Goal: Task Accomplishment & Management: Use online tool/utility

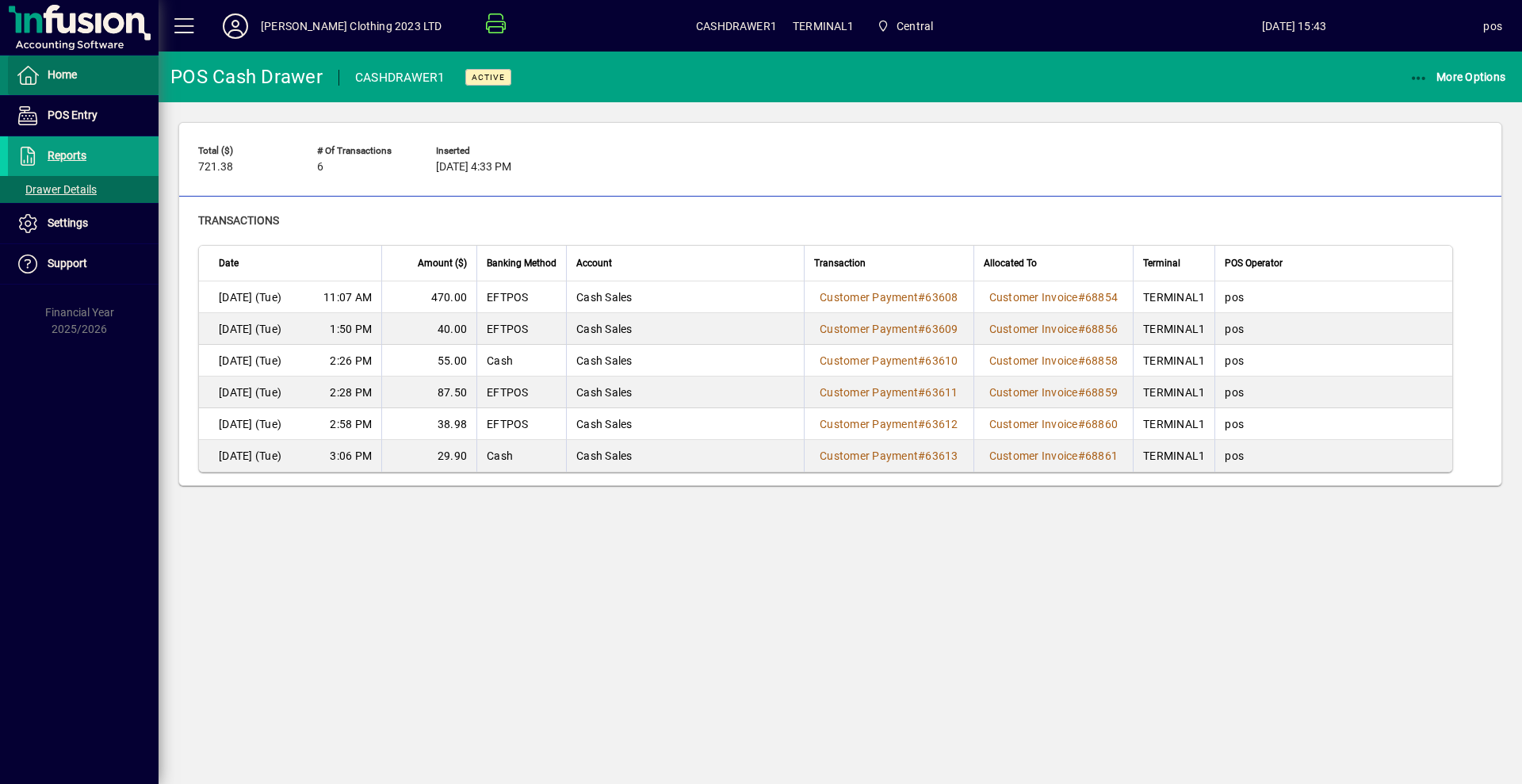
click at [71, 77] on span "Home" at bounding box center [62, 74] width 29 height 13
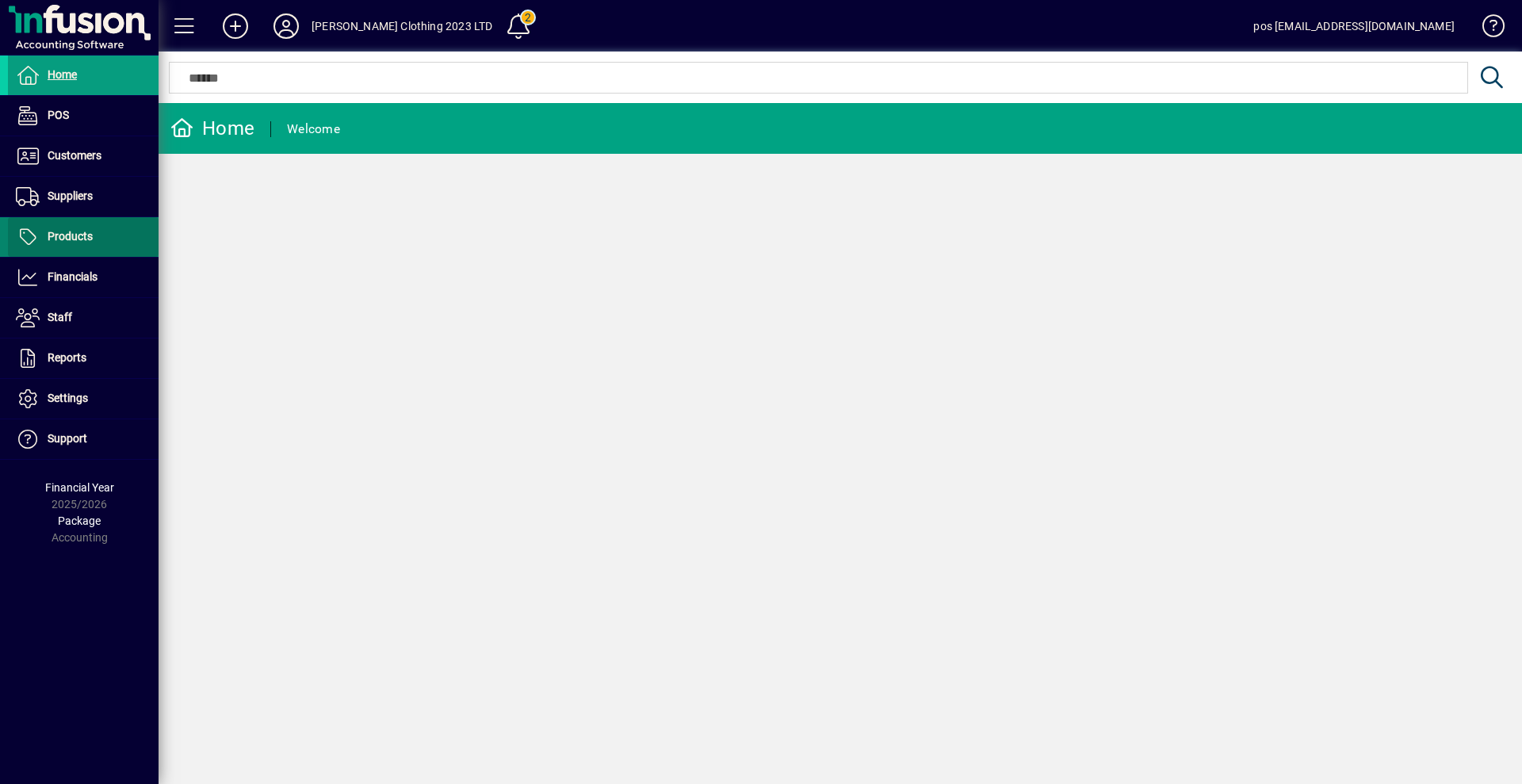
click at [58, 244] on span "Products" at bounding box center [50, 237] width 85 height 19
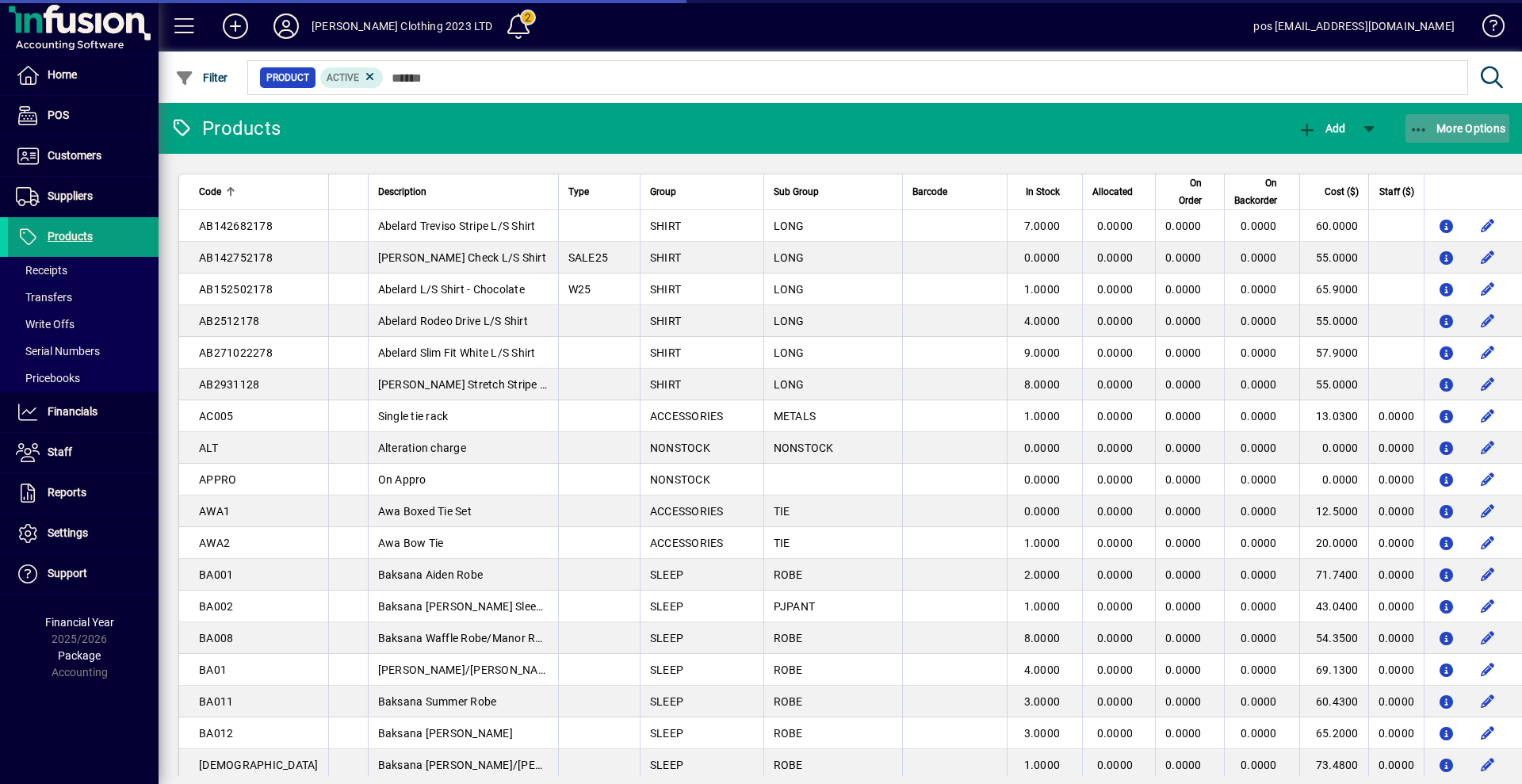
click at [1481, 133] on span "More Options" at bounding box center [1457, 128] width 97 height 13
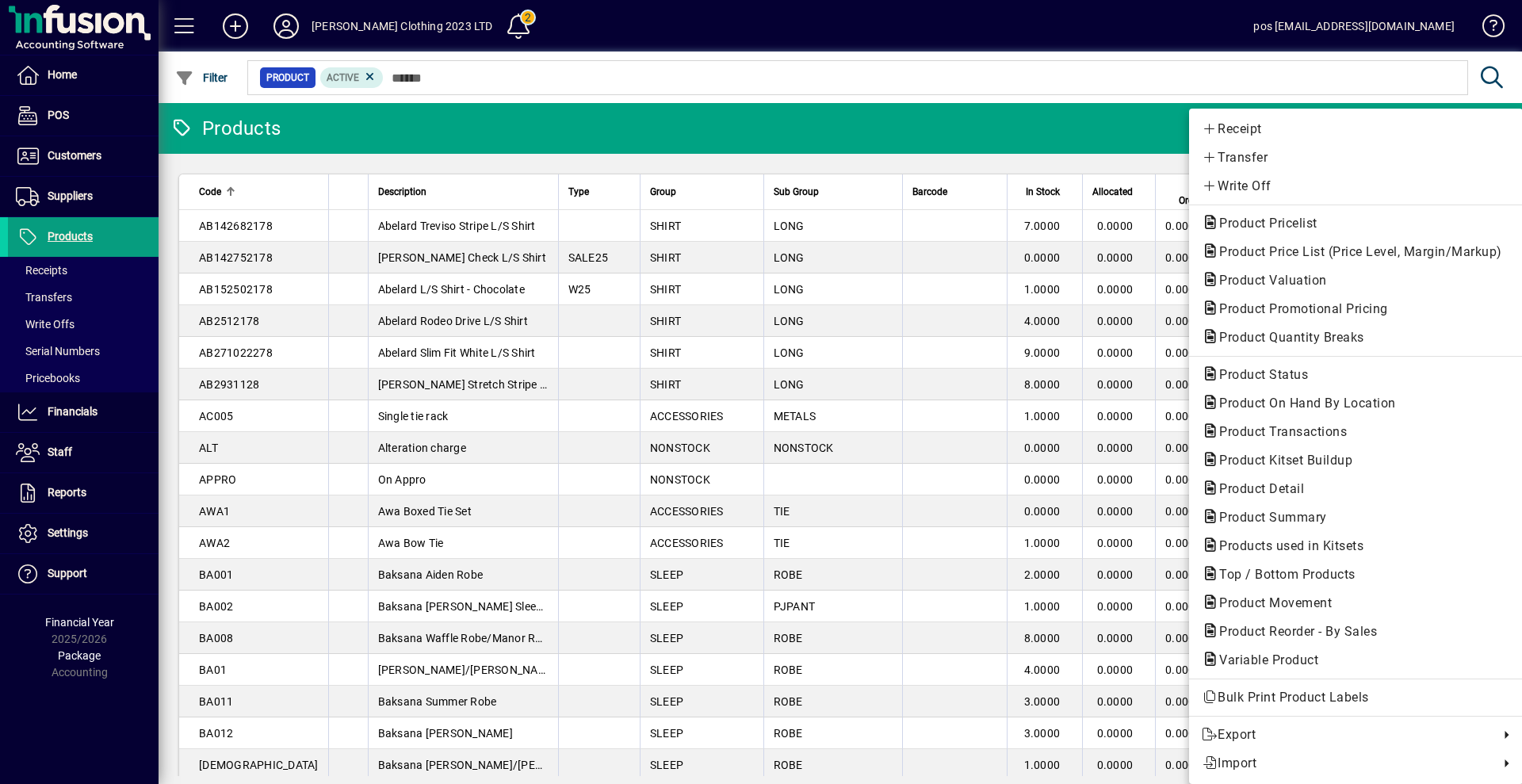
click at [448, 83] on div at bounding box center [761, 392] width 1522 height 784
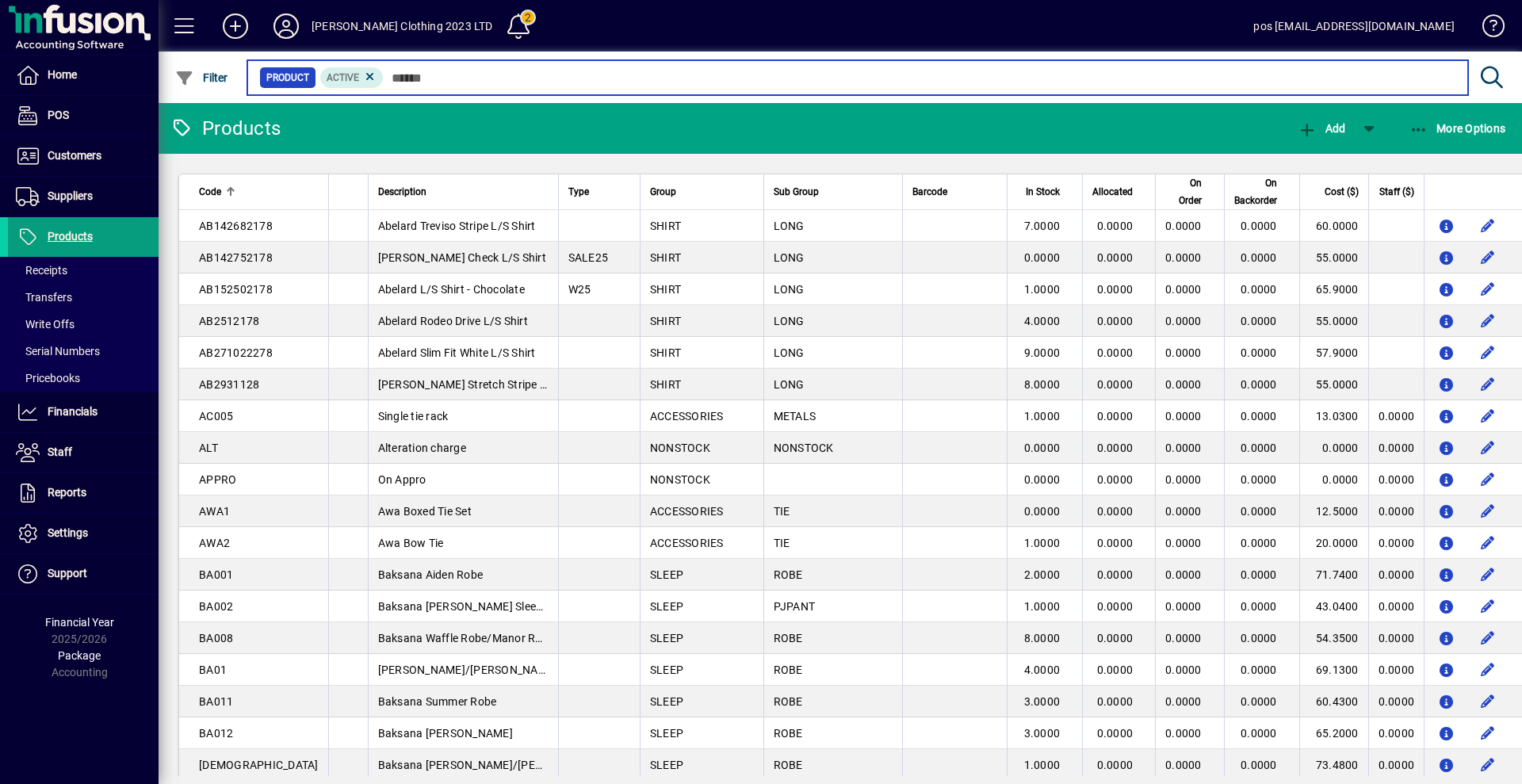
click at [396, 80] on input "text" at bounding box center [919, 78] width 1072 height 22
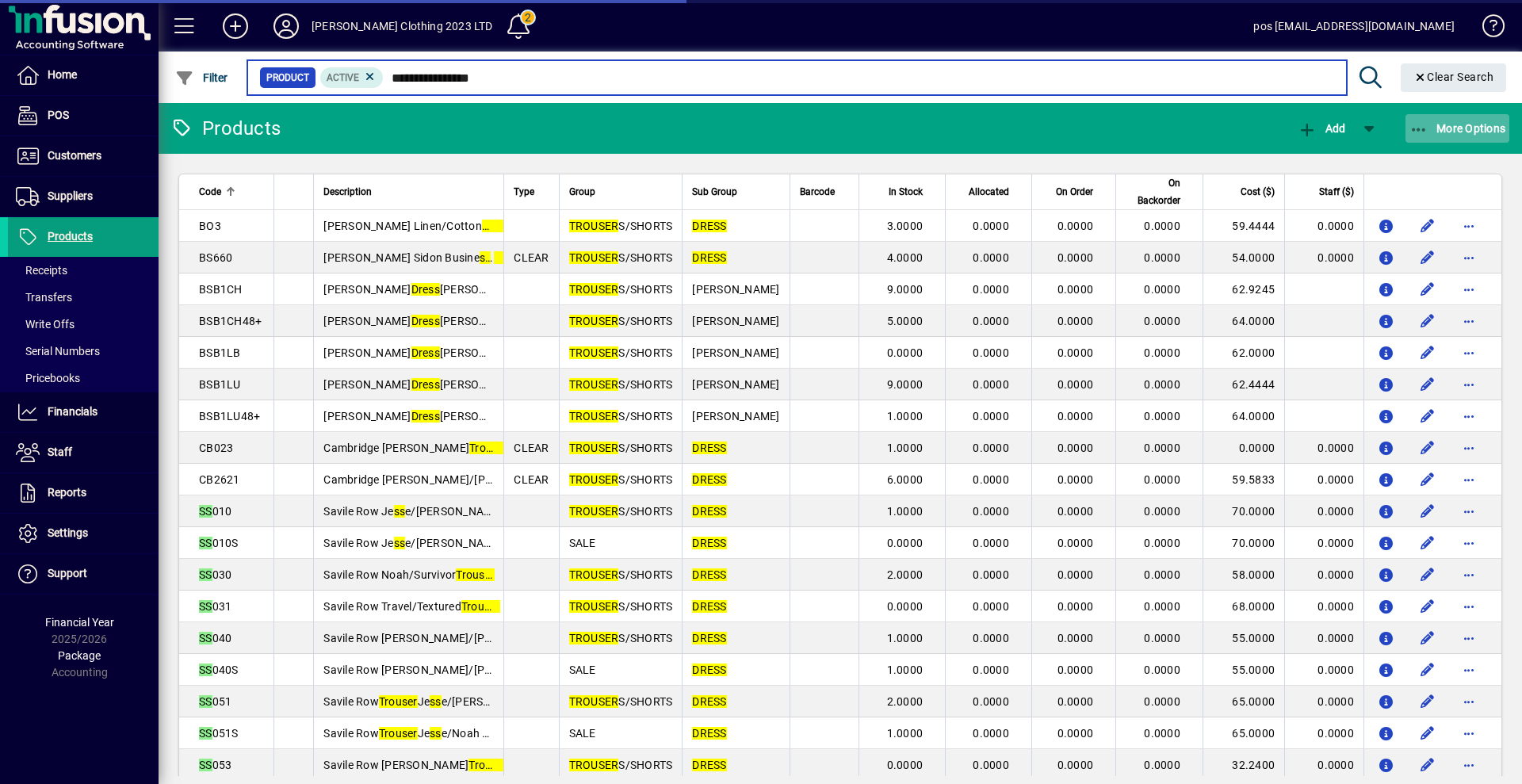
type input "**********"
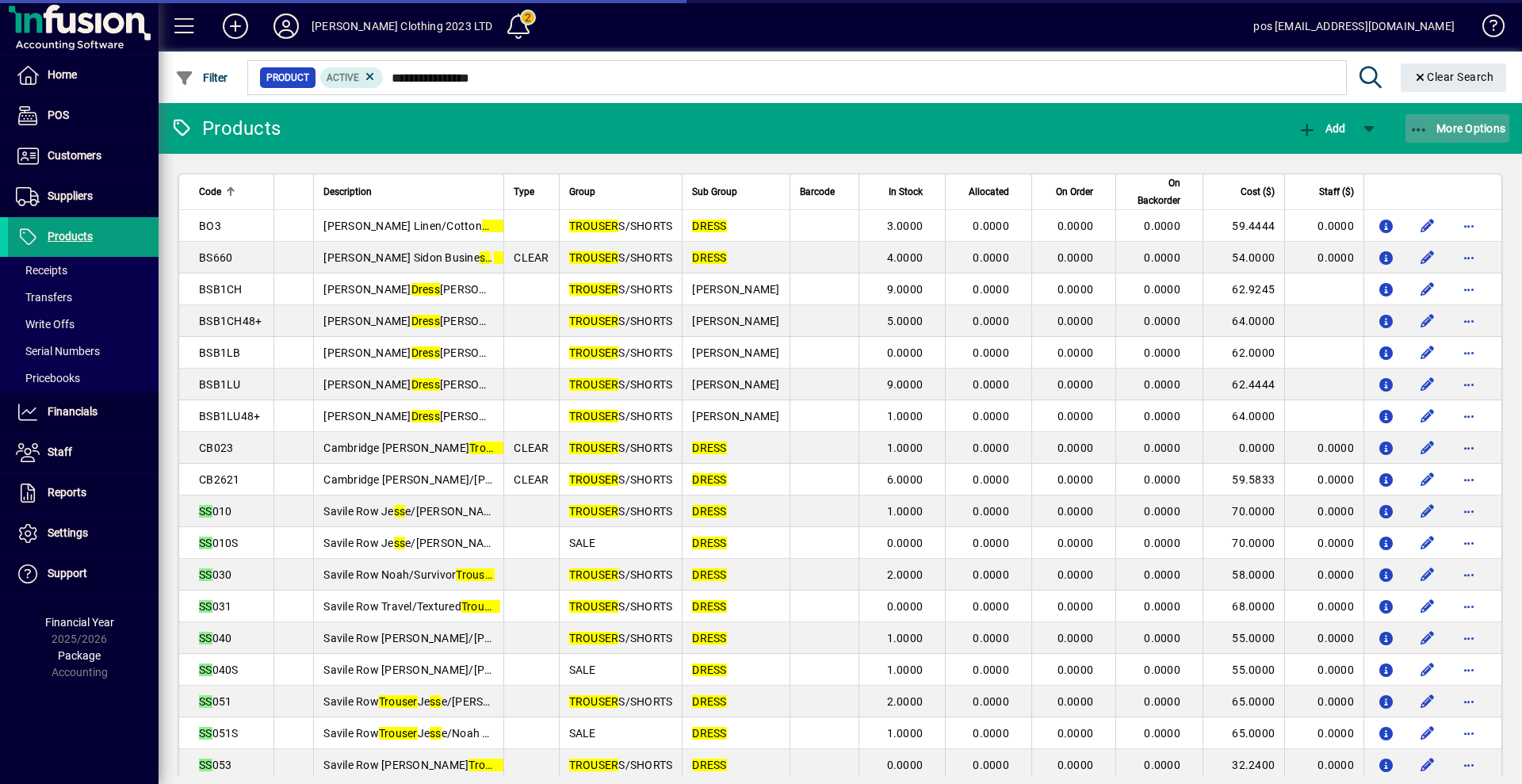
click at [1463, 134] on span "More Options" at bounding box center [1457, 128] width 97 height 13
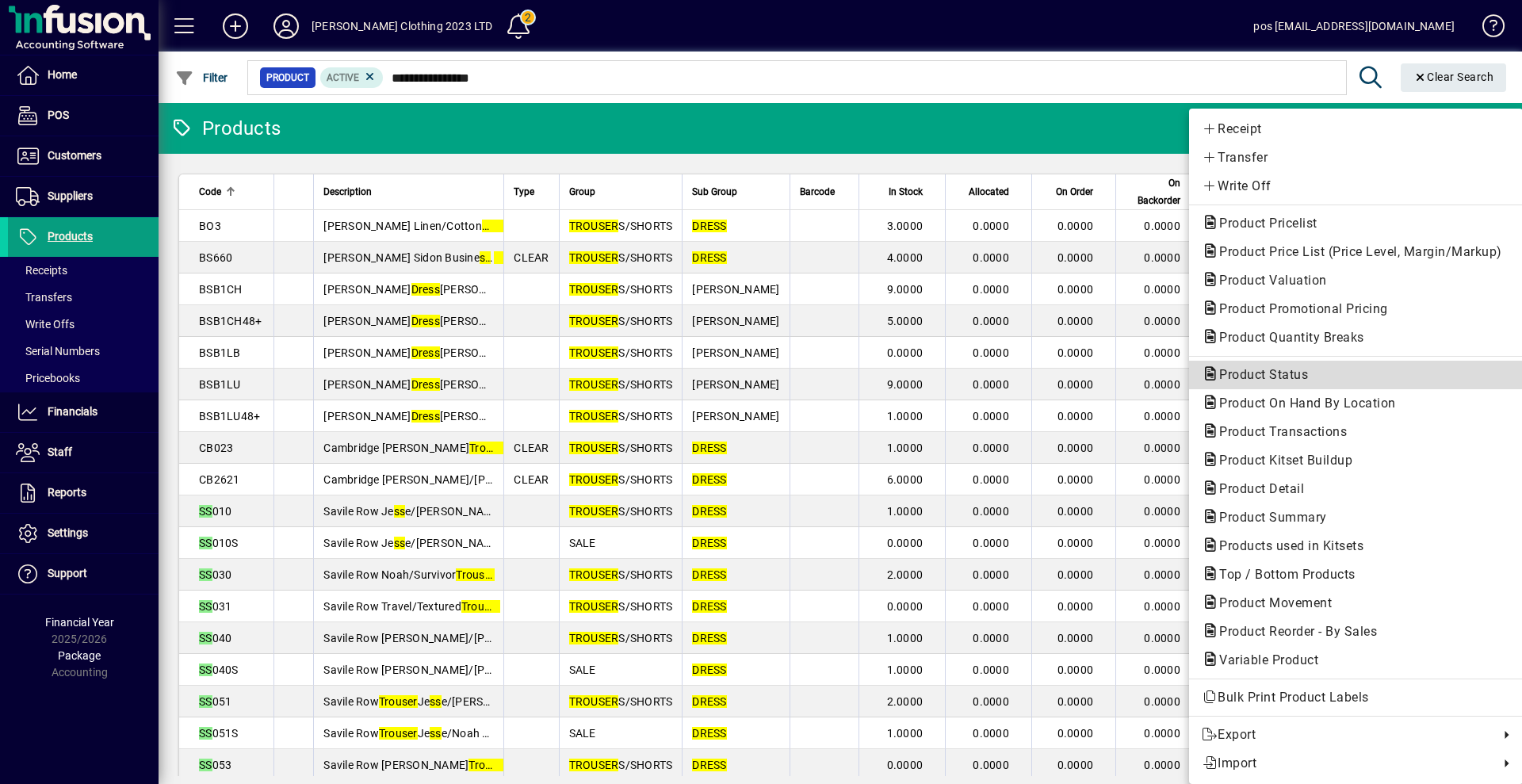
click at [1275, 371] on span "Product Status" at bounding box center [1258, 375] width 114 height 15
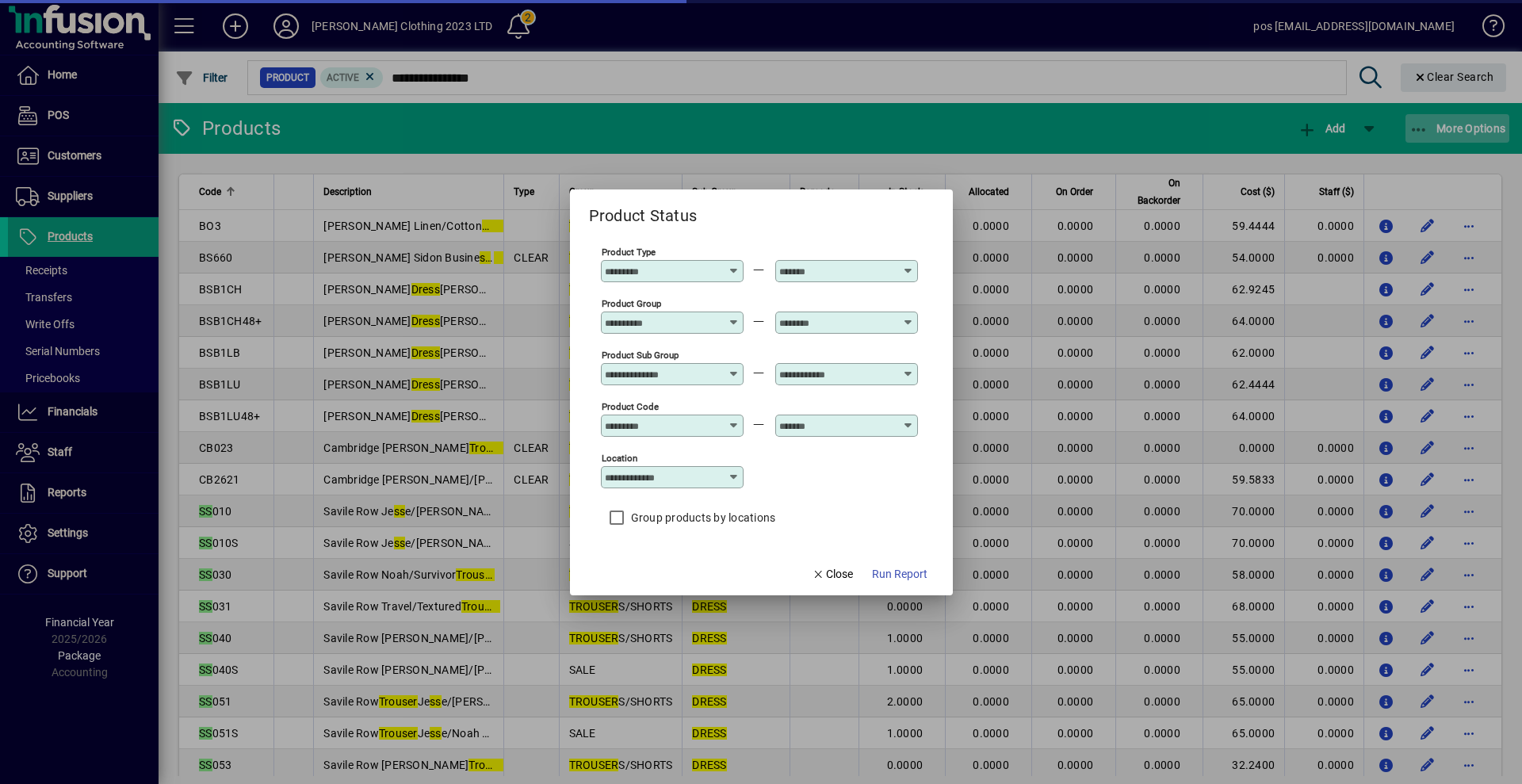
click at [1481, 124] on div at bounding box center [761, 392] width 1522 height 784
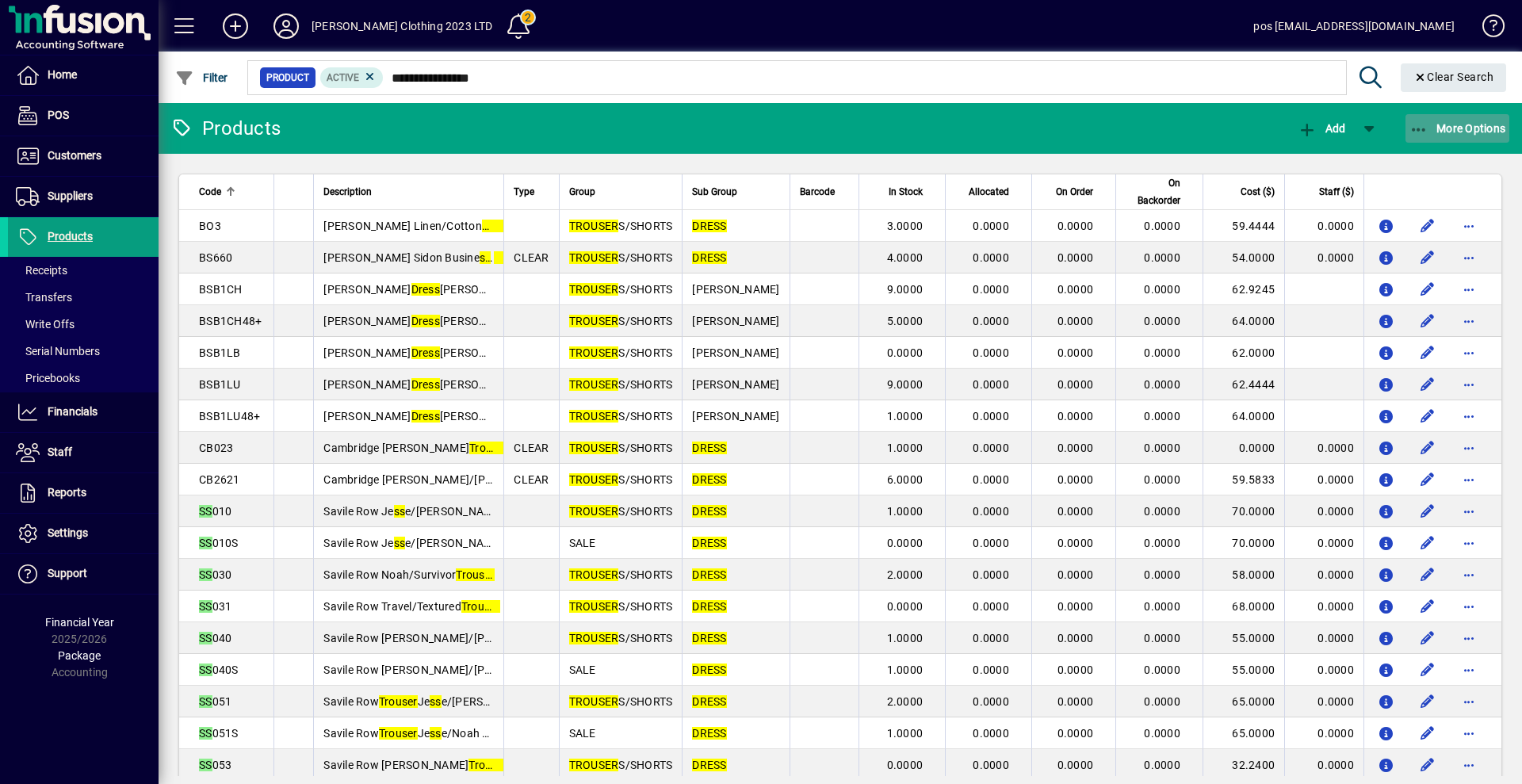
click at [1481, 124] on span "More Options" at bounding box center [1457, 128] width 97 height 13
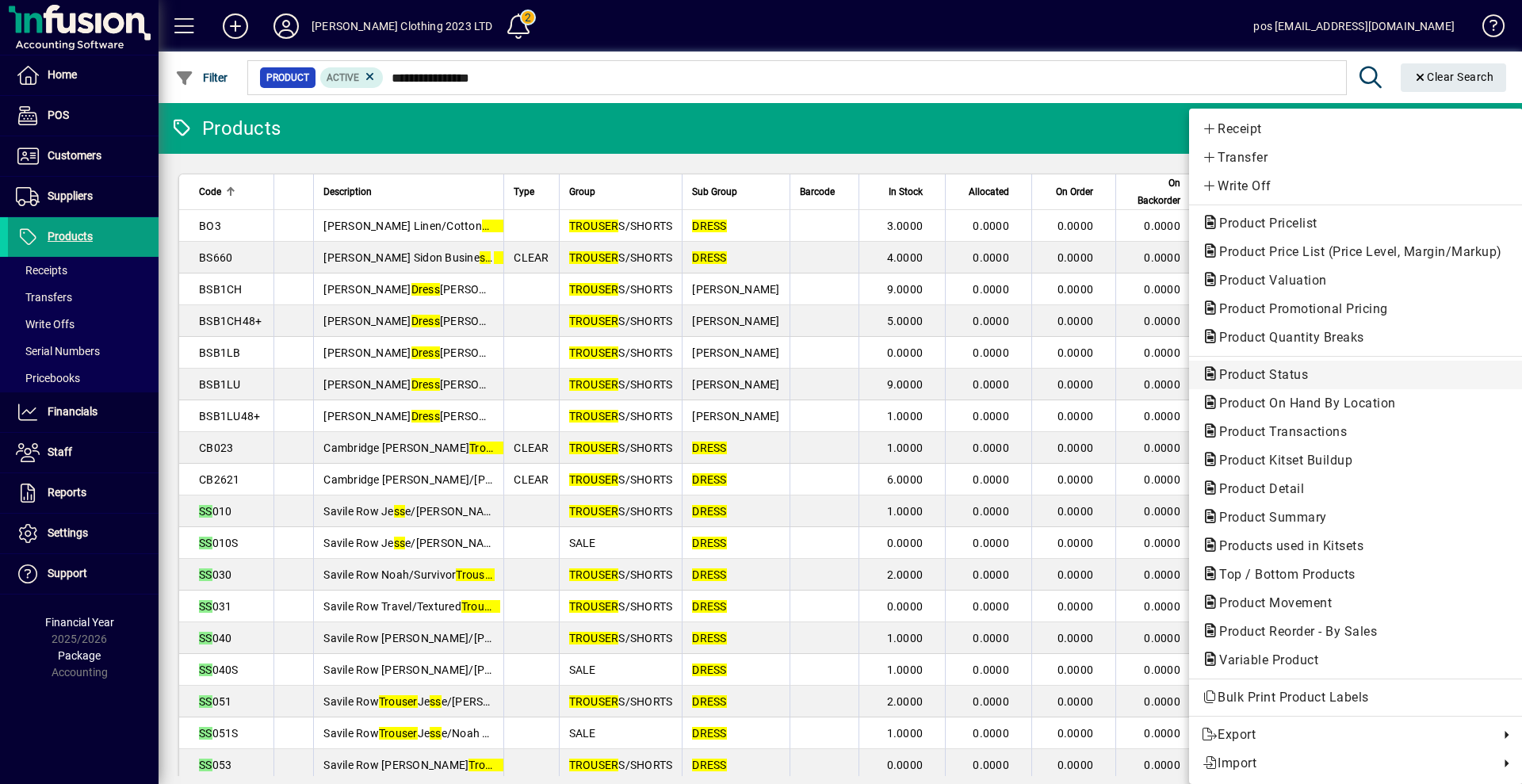
click at [1295, 372] on span "Product Status" at bounding box center [1258, 375] width 114 height 15
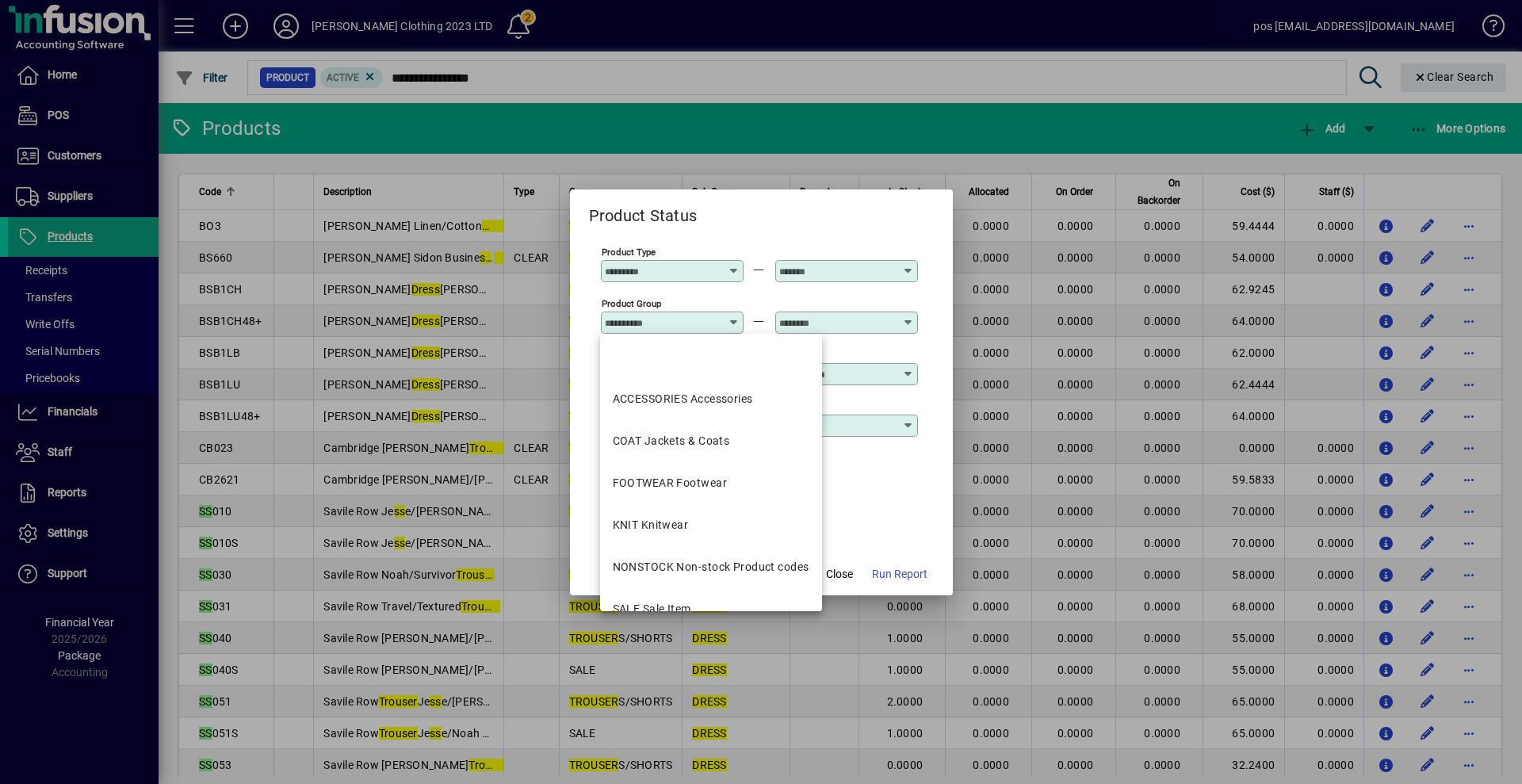
click at [663, 323] on input "Product Group" at bounding box center [662, 322] width 116 height 13
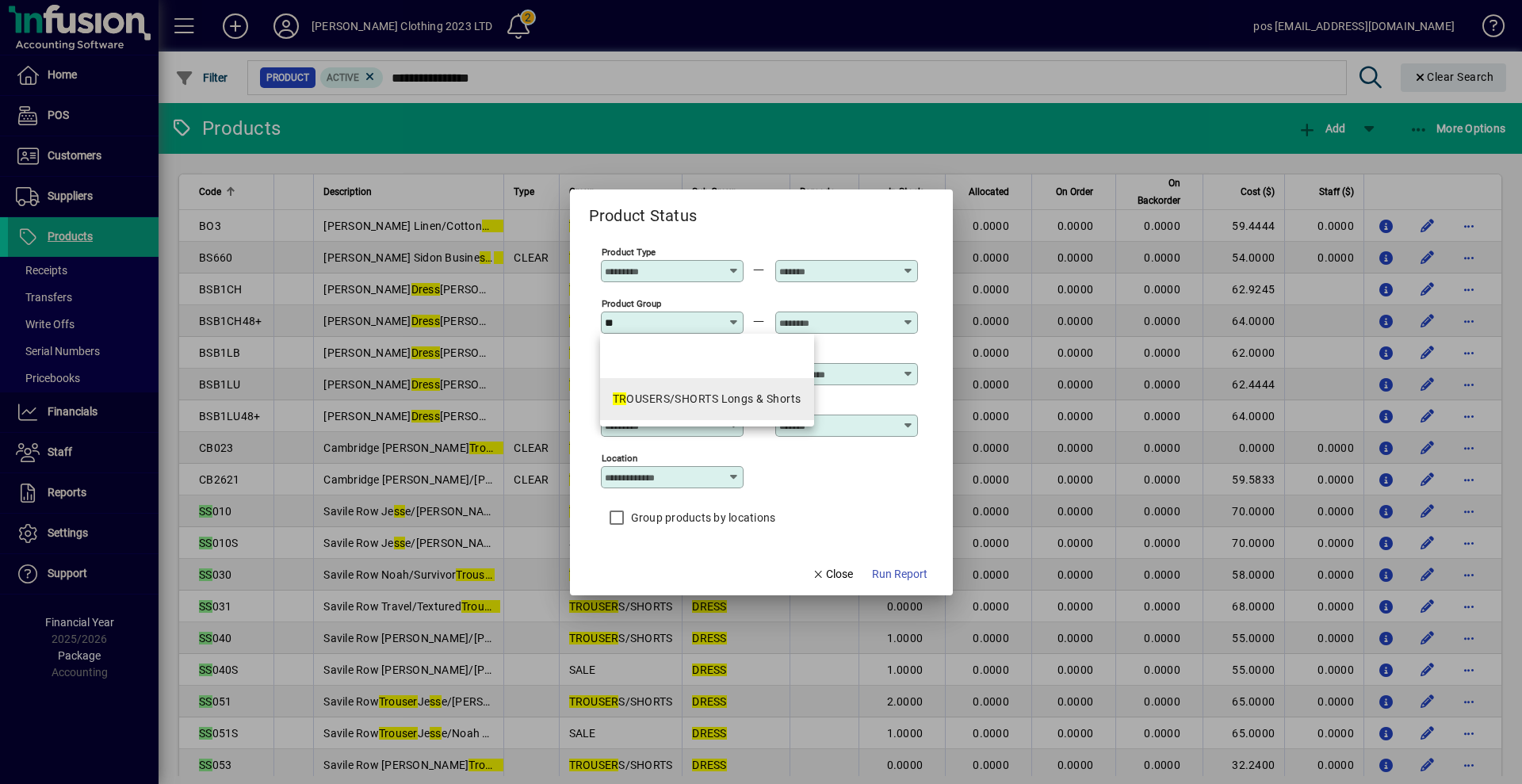
click at [681, 401] on div "TR OUSERS/SHORTS Longs & Shorts" at bounding box center [707, 398] width 188 height 16
type input "**********"
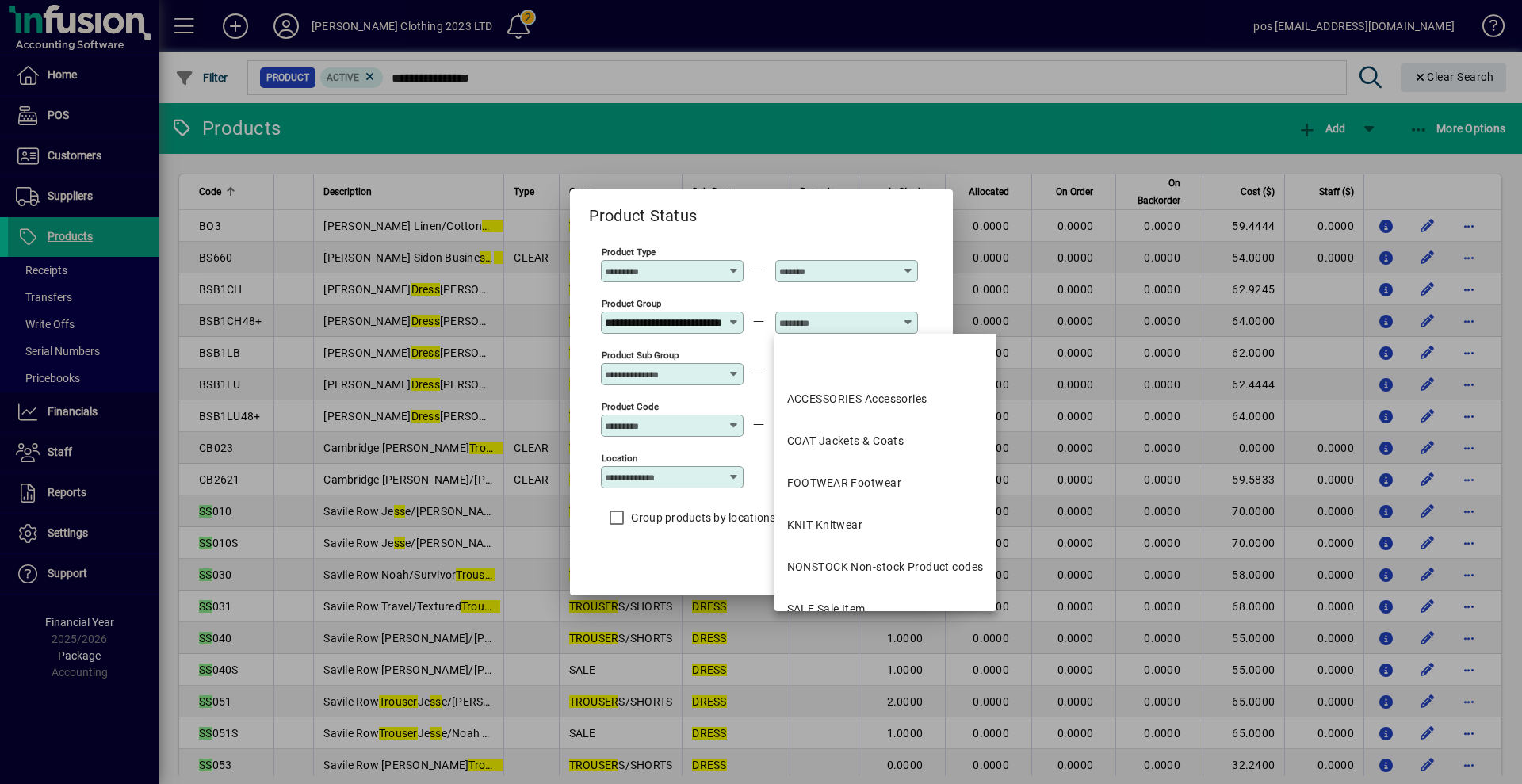
click at [844, 317] on input "text" at bounding box center [836, 322] width 116 height 13
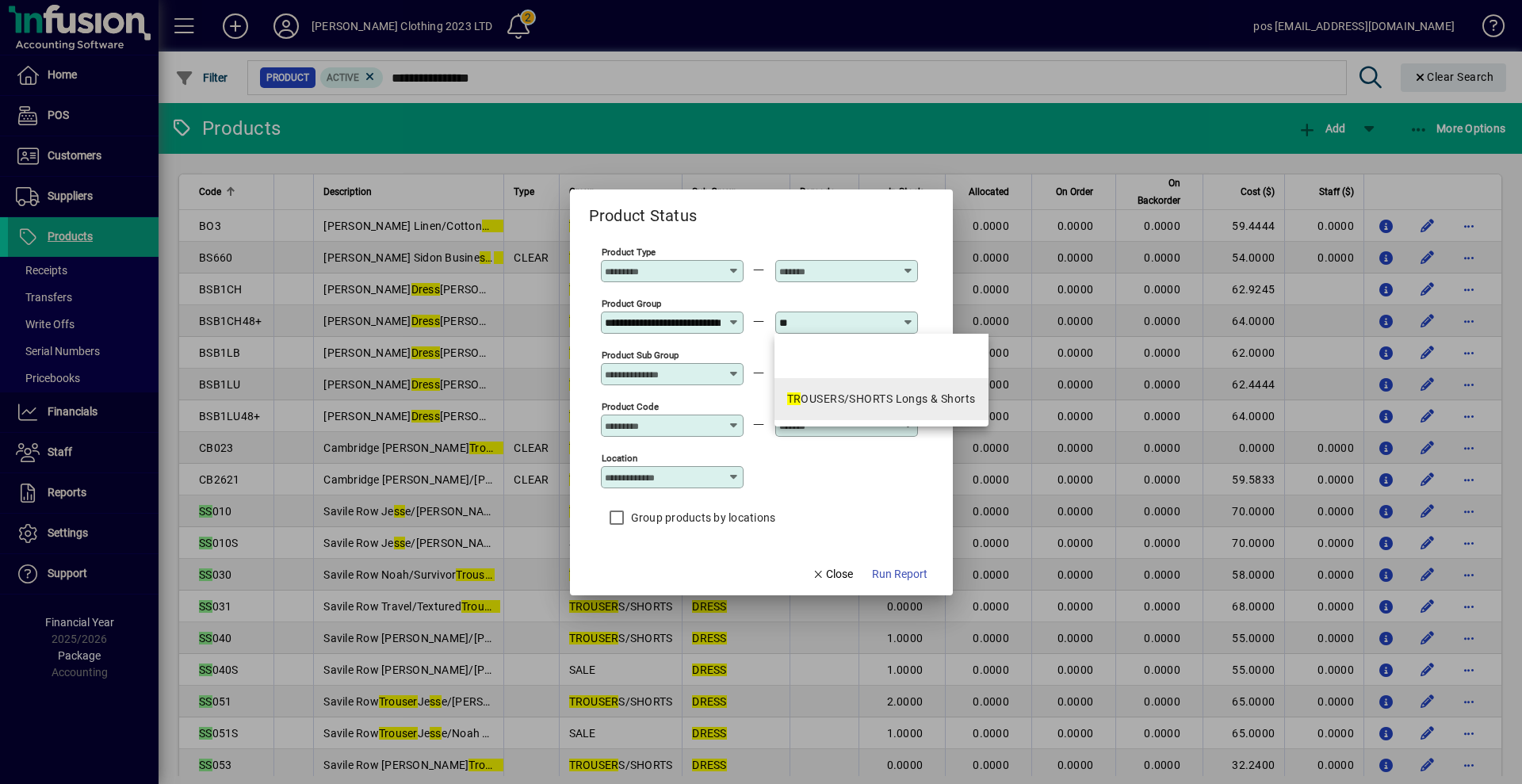
click at [841, 394] on div "TR OUSERS/SHORTS Longs & Shorts" at bounding box center [881, 398] width 188 height 16
type input "**********"
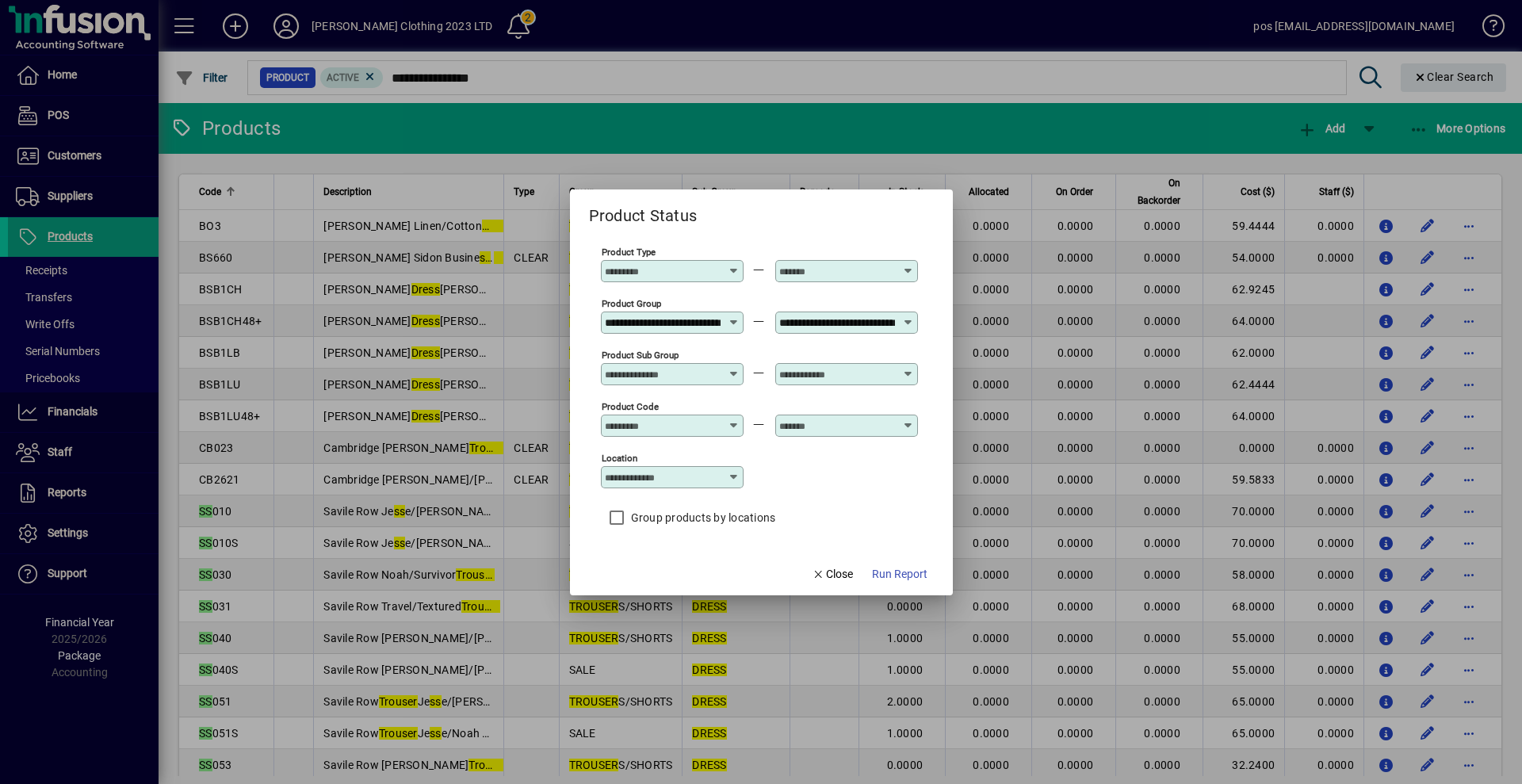
click at [690, 377] on input "Product Sub Group" at bounding box center [662, 374] width 116 height 13
click at [677, 448] on div "DRE SS Dre ss/Suit Trouser" at bounding box center [679, 450] width 133 height 16
type input "**********"
click at [847, 373] on input "text" at bounding box center [836, 374] width 116 height 13
click at [835, 454] on em "Dres" at bounding box center [834, 449] width 24 height 13
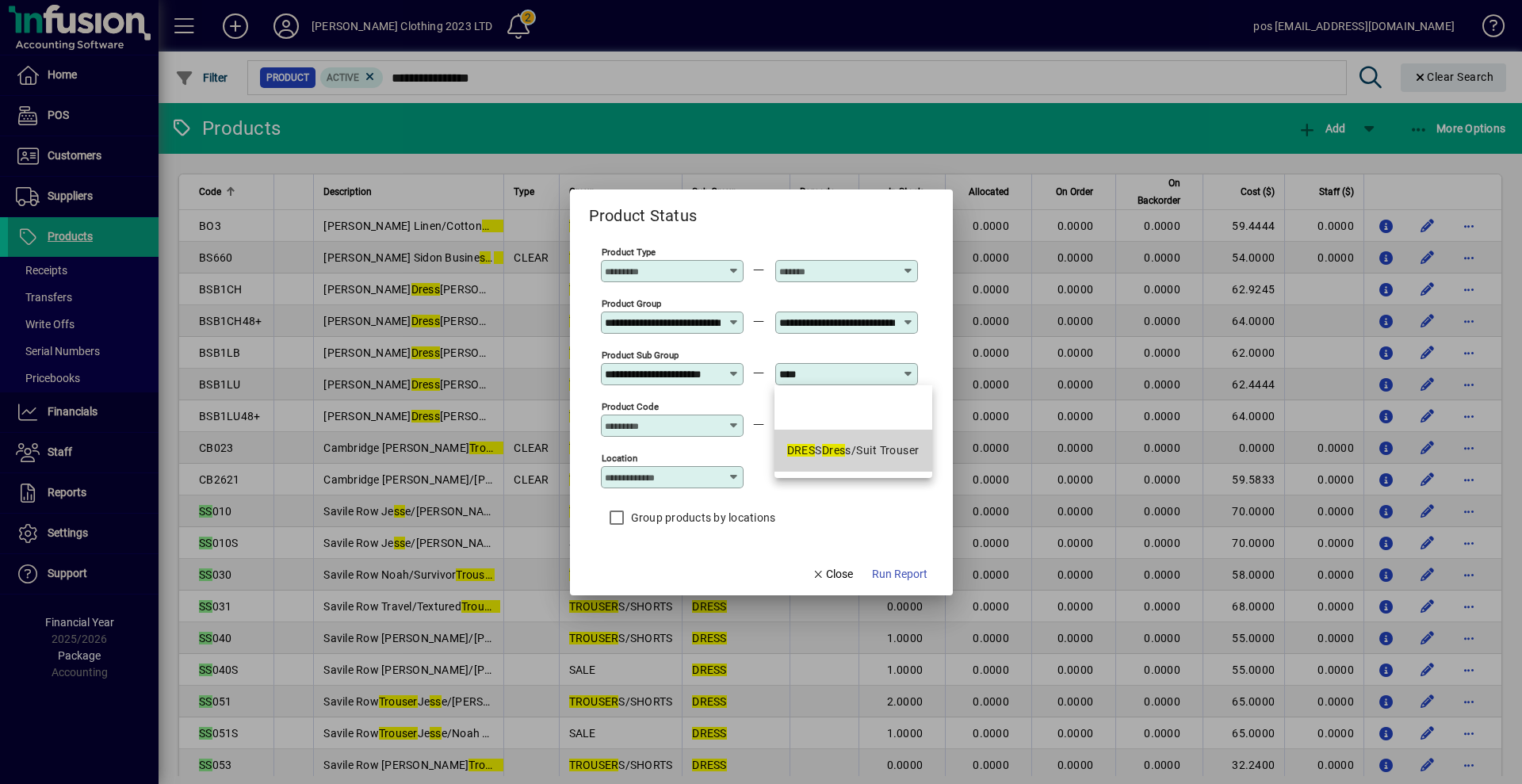
type input "**********"
drag, startPoint x: 754, startPoint y: 205, endPoint x: 906, endPoint y: 209, distance: 152.1
click at [906, 209] on div "Product Status" at bounding box center [761, 208] width 383 height 39
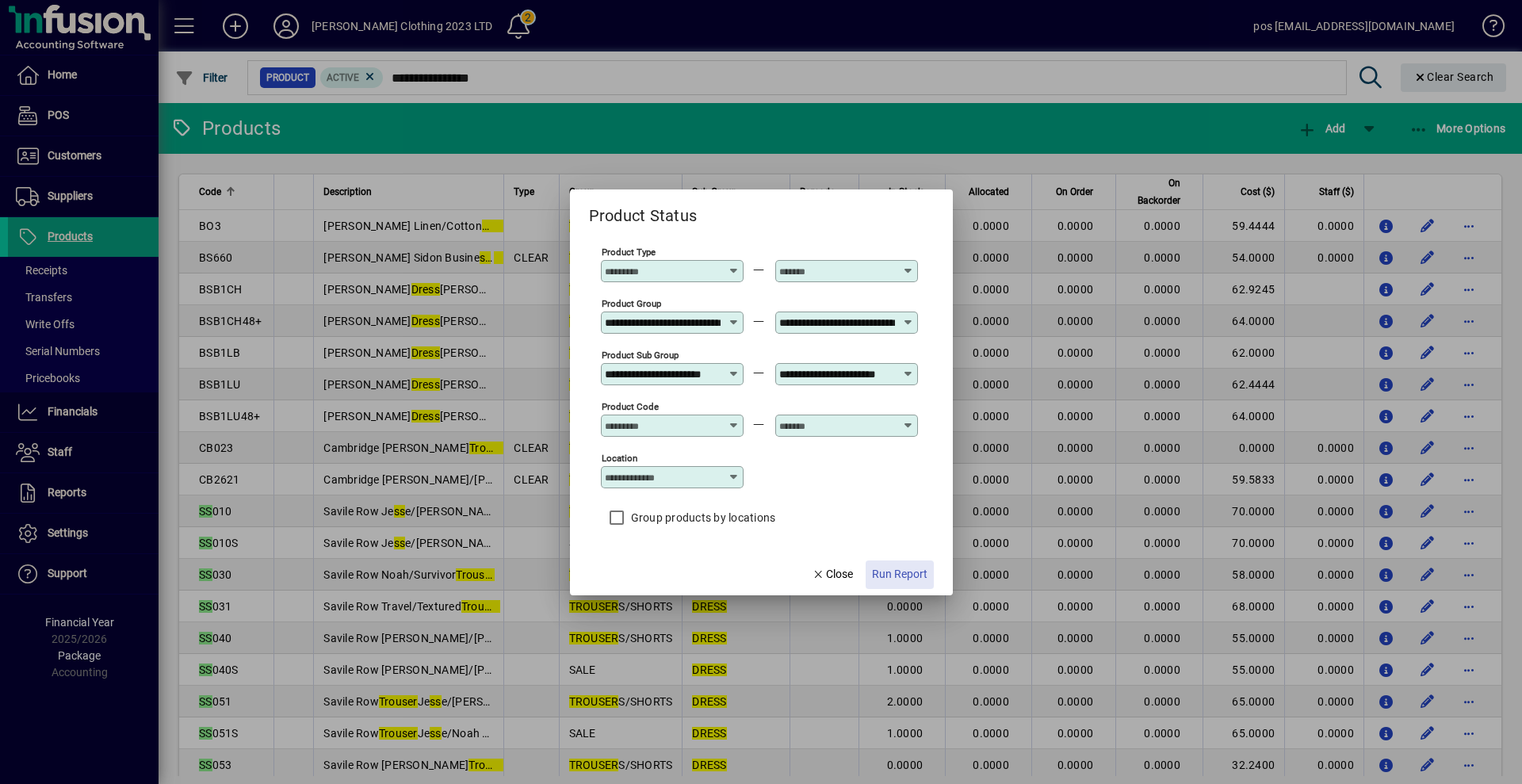
click at [899, 578] on span "Run Report" at bounding box center [899, 573] width 56 height 16
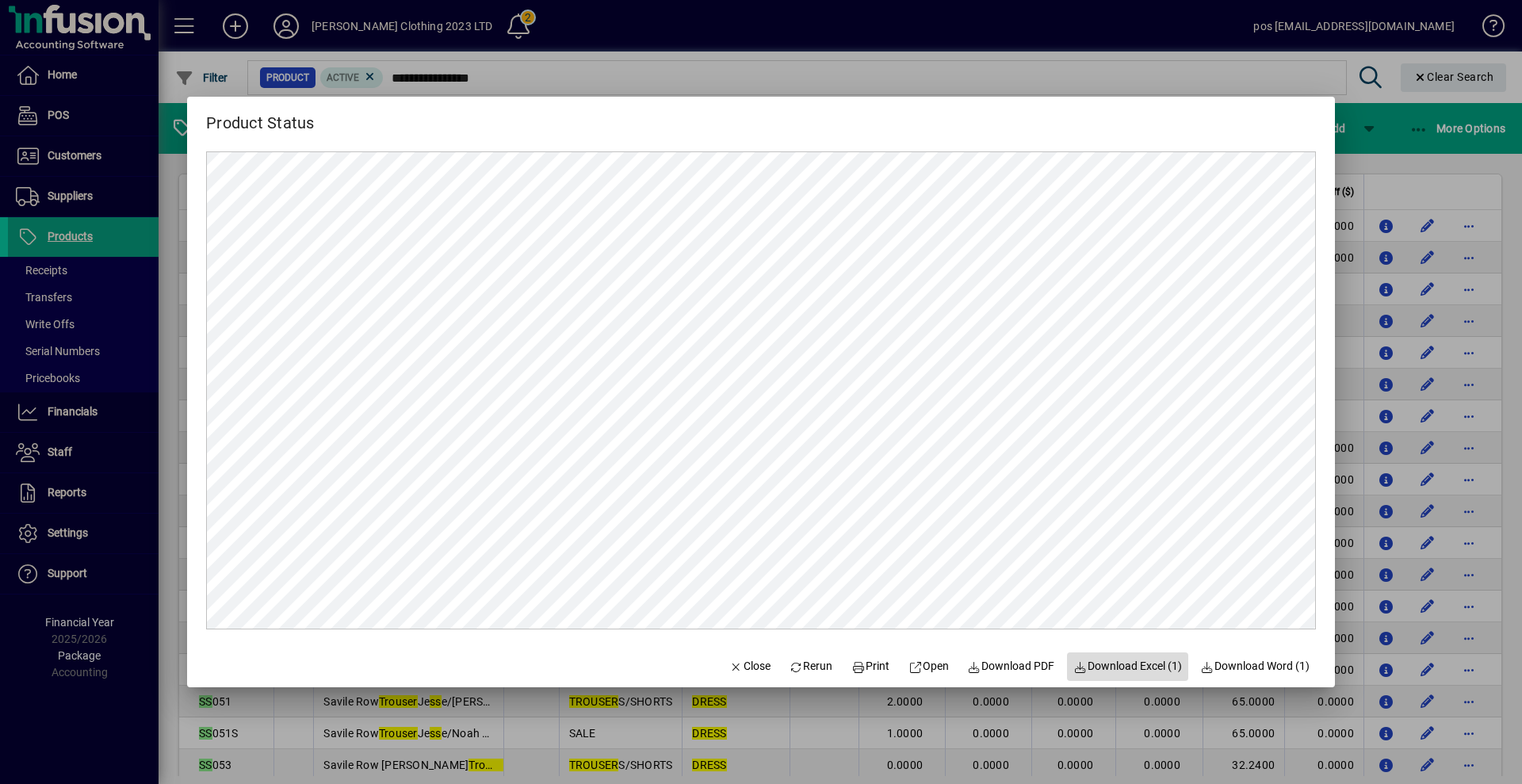
click at [1122, 670] on span "Download Excel (1)" at bounding box center [1127, 665] width 109 height 16
